Goal: Task Accomplishment & Management: Use online tool/utility

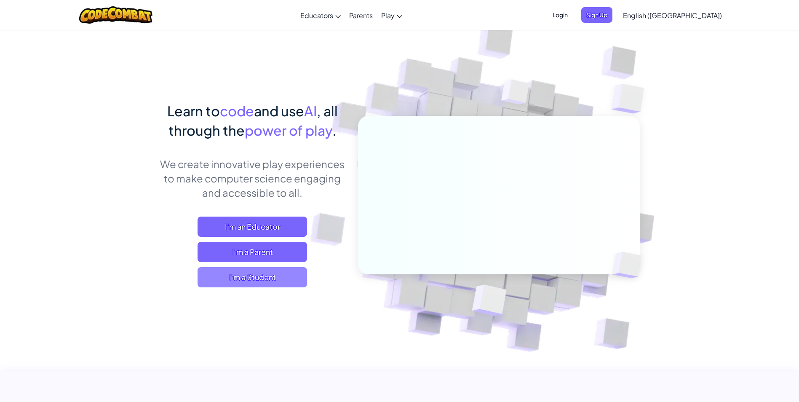
click at [283, 282] on span "I'm a Student" at bounding box center [251, 277] width 109 height 20
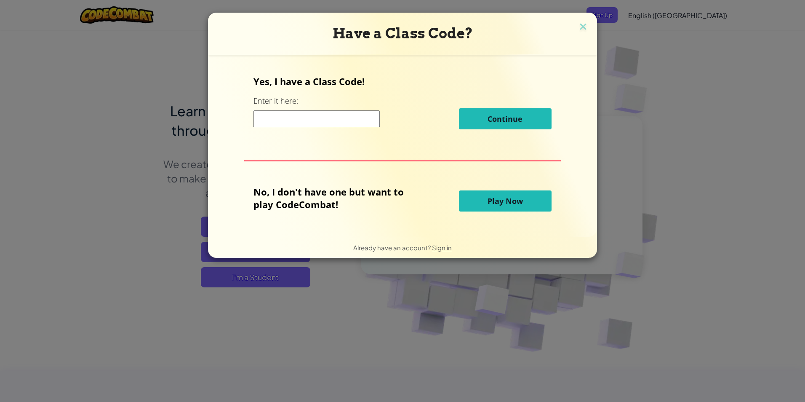
click at [468, 200] on button "Play Now" at bounding box center [505, 200] width 93 height 21
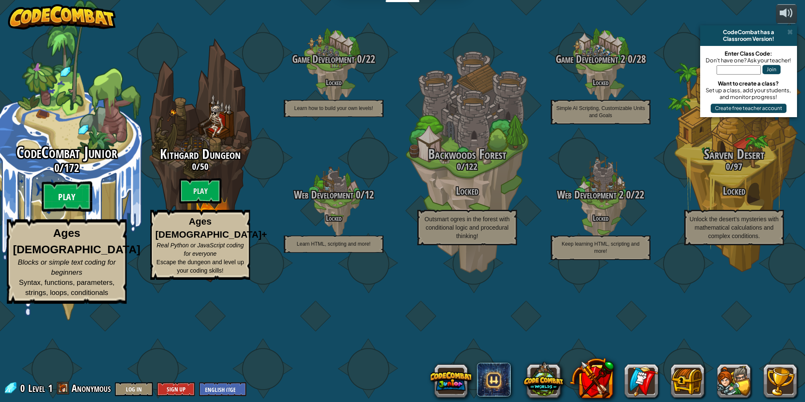
click at [69, 212] on btn "Play" at bounding box center [67, 196] width 51 height 30
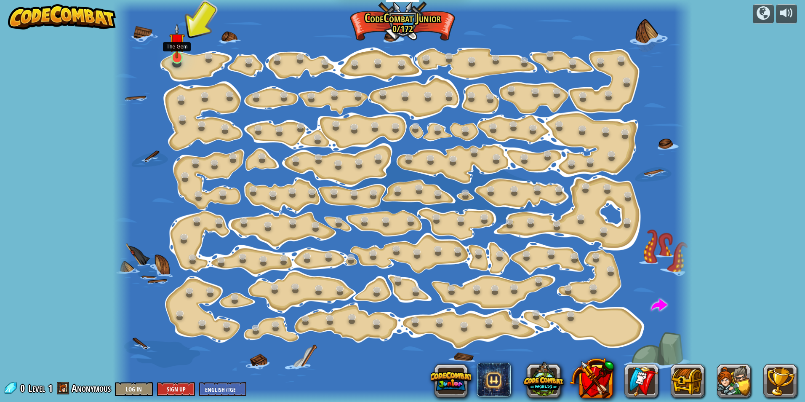
click at [178, 53] on img at bounding box center [177, 40] width 16 height 35
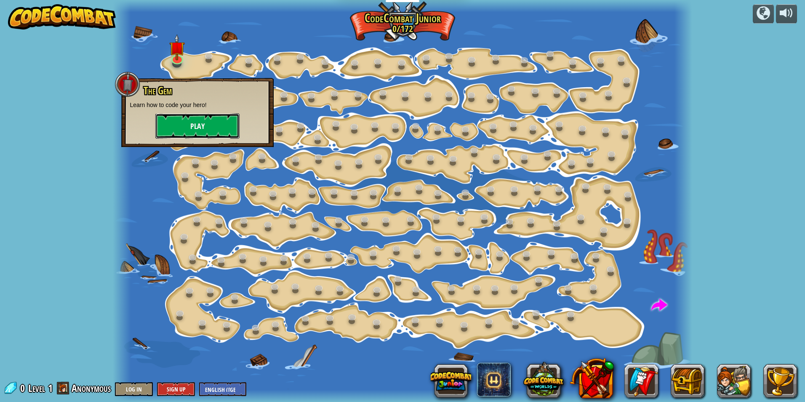
click at [215, 128] on button "Play" at bounding box center [197, 125] width 84 height 25
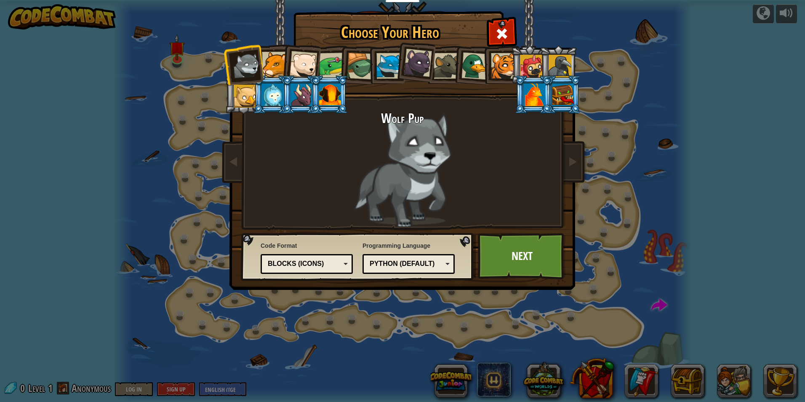
click at [327, 262] on div "Blocks (Icons)" at bounding box center [304, 264] width 73 height 10
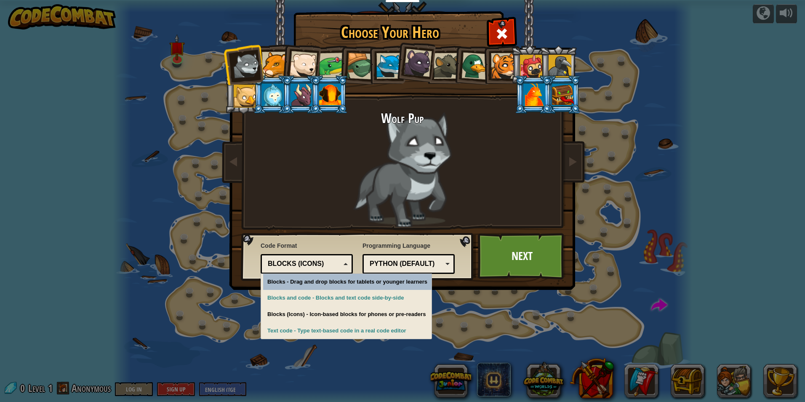
click at [336, 264] on div "Blocks (Icons)" at bounding box center [304, 264] width 73 height 10
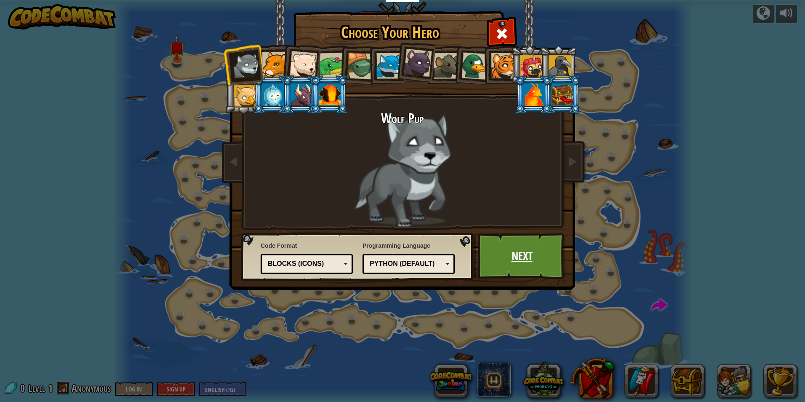
click at [486, 249] on link "Next" at bounding box center [522, 256] width 88 height 46
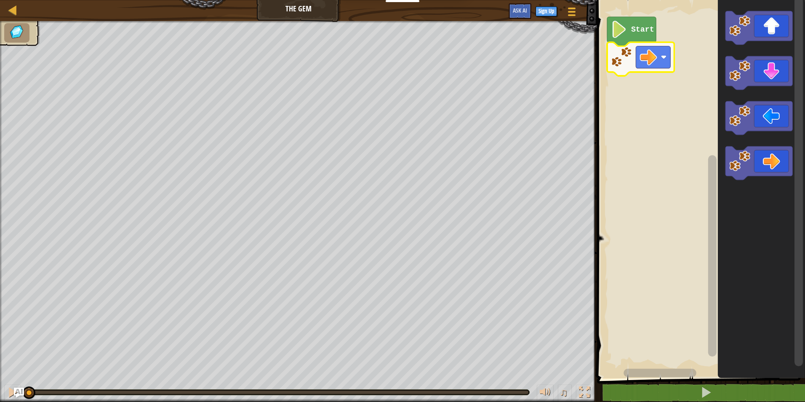
click at [637, 31] on text "Start" at bounding box center [642, 29] width 23 height 8
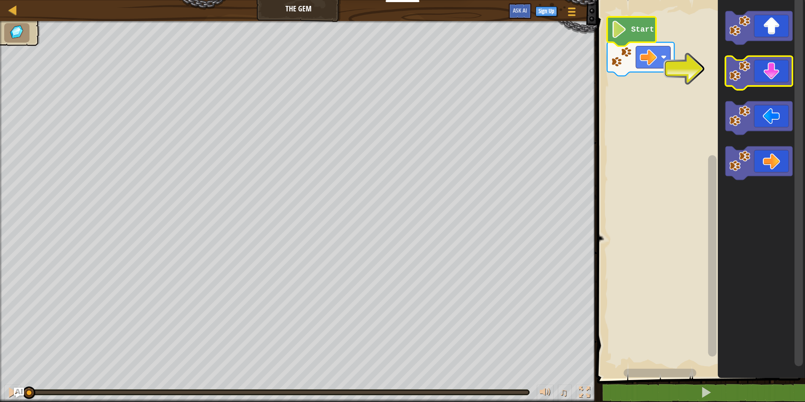
click at [776, 74] on icon "Blockly Workspace" at bounding box center [758, 73] width 67 height 34
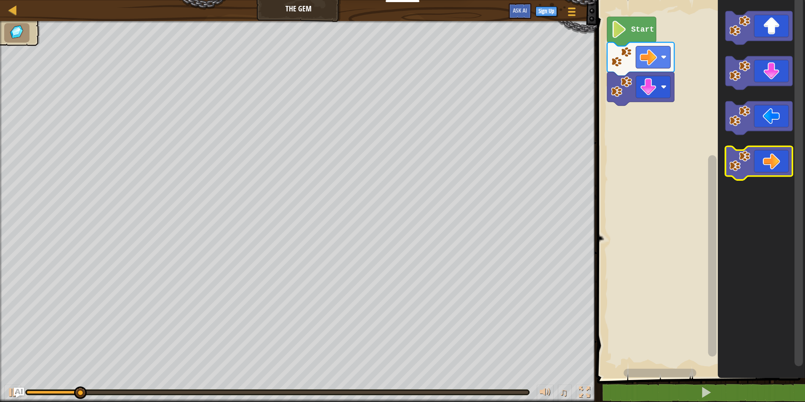
click at [771, 157] on icon "Blockly Workspace" at bounding box center [758, 164] width 67 height 34
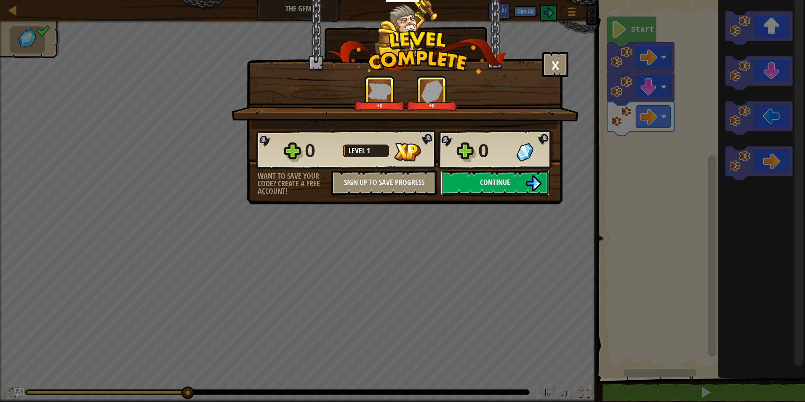
click at [526, 188] on img at bounding box center [533, 183] width 16 height 16
